Goal: Find specific page/section: Find specific page/section

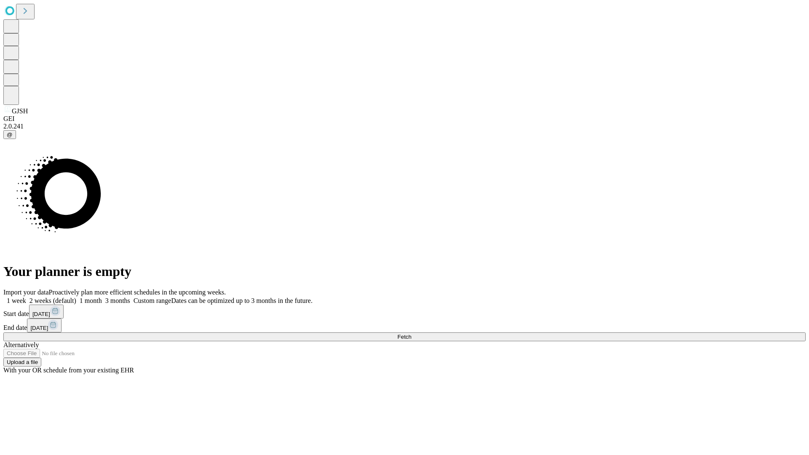
click at [411, 334] on span "Fetch" at bounding box center [404, 337] width 14 height 6
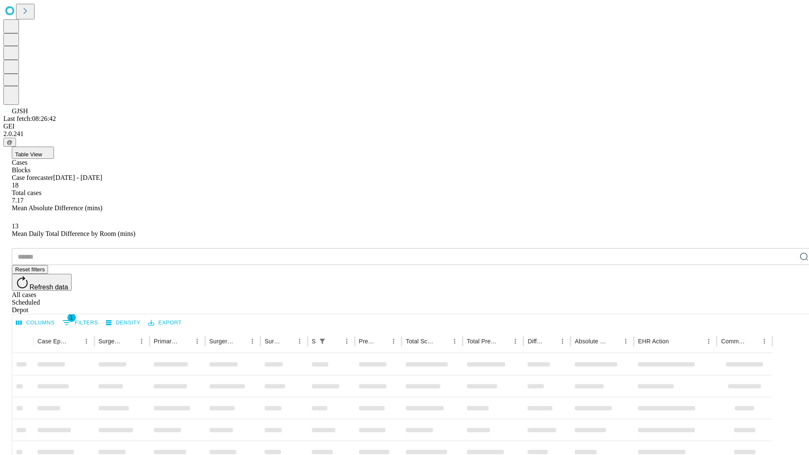
click at [787, 306] on div "Depot" at bounding box center [413, 310] width 802 height 8
